Goal: Task Accomplishment & Management: Manage account settings

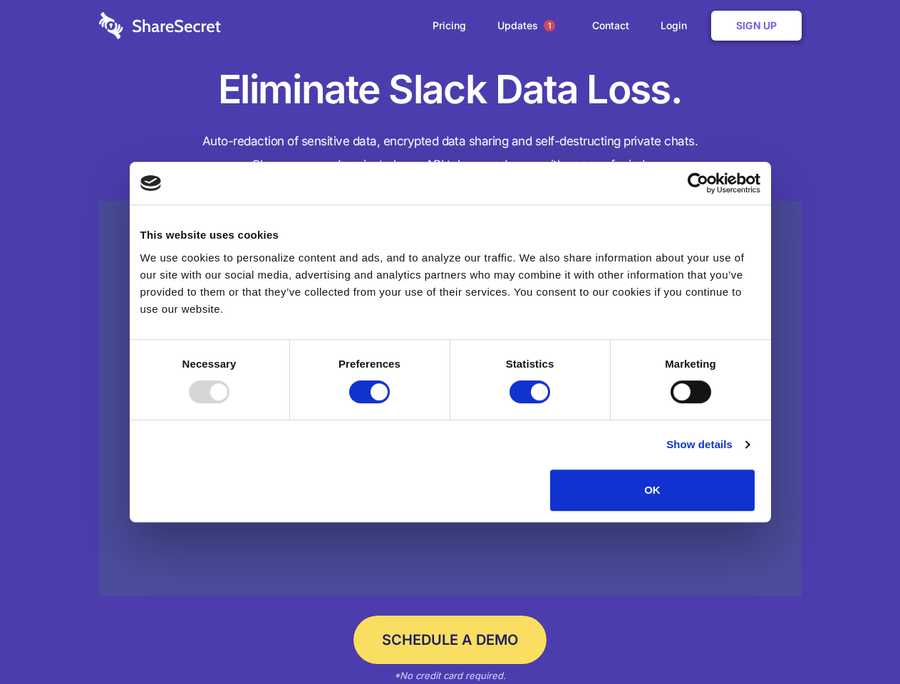
click at [230, 403] on div at bounding box center [209, 392] width 41 height 23
click at [390, 403] on input "Preferences" at bounding box center [369, 392] width 41 height 23
checkbox input "false"
click at [532, 403] on input "Statistics" at bounding box center [530, 392] width 41 height 23
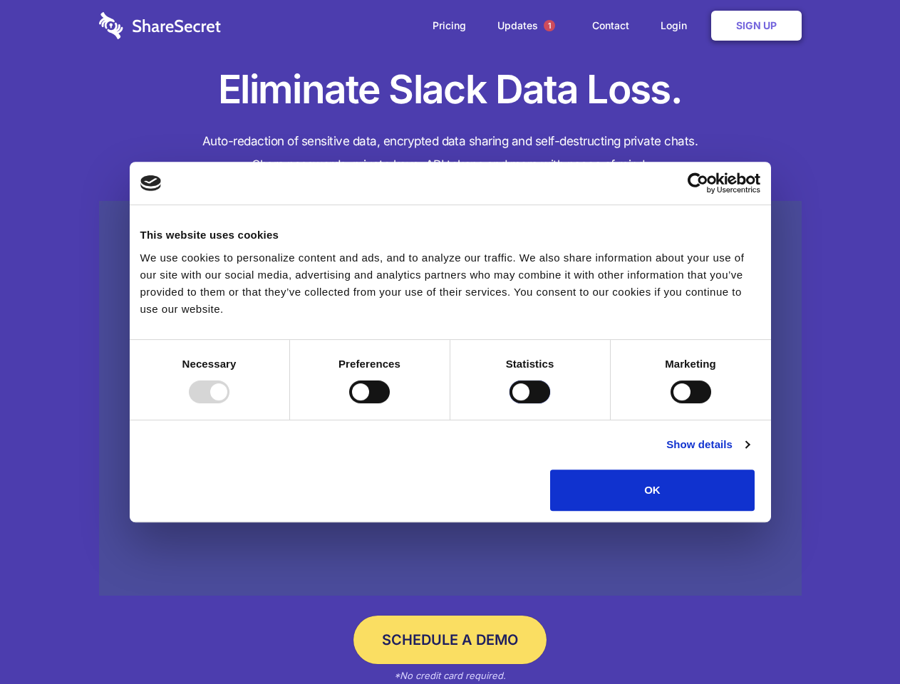
checkbox input "false"
click at [671, 403] on input "Marketing" at bounding box center [691, 392] width 41 height 23
checkbox input "true"
click at [749, 453] on link "Show details" at bounding box center [708, 444] width 83 height 17
click at [0, 0] on li "Necessary 7 Necessary cookies help make a website usable by enabling basic func…" at bounding box center [0, 0] width 0 height 0
